Goal: Find specific page/section

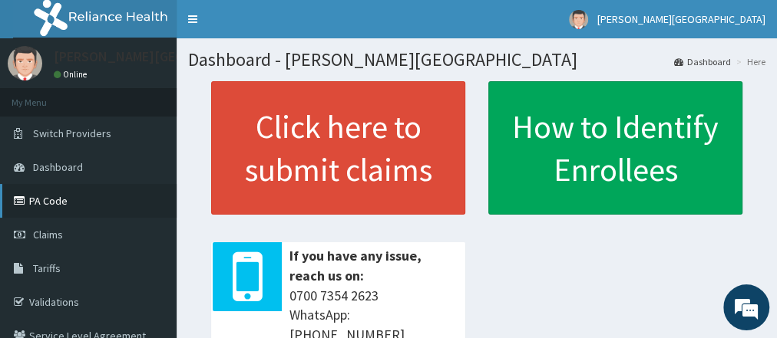
click at [49, 203] on link "PA Code" at bounding box center [88, 201] width 177 height 34
click at [94, 209] on link "PA Code" at bounding box center [88, 201] width 177 height 34
